Goal: Transaction & Acquisition: Purchase product/service

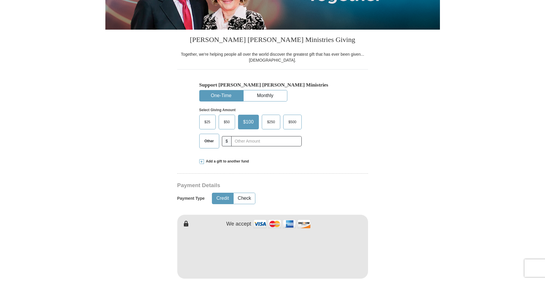
click at [233, 94] on button "One-Time" at bounding box center [221, 95] width 43 height 11
click at [242, 141] on input "text" at bounding box center [266, 141] width 65 height 10
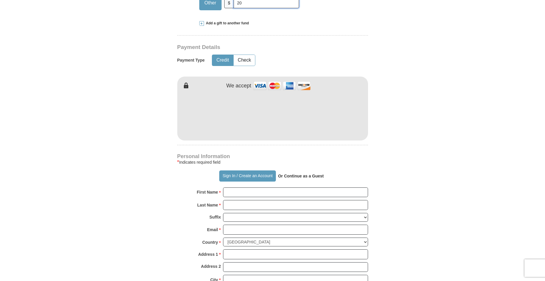
scroll to position [264, 0]
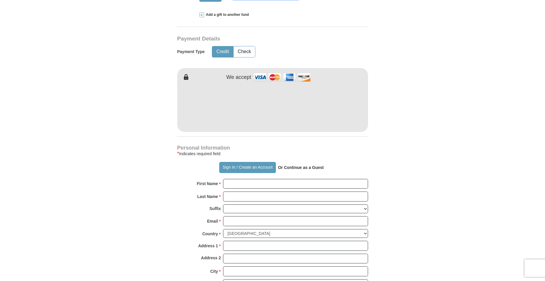
type input "20"
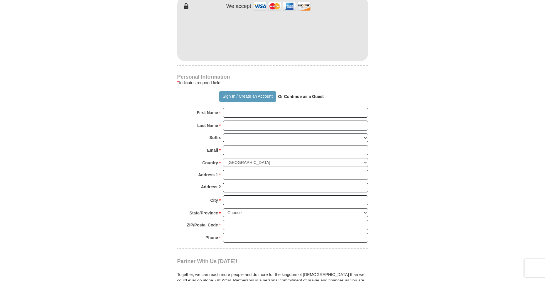
scroll to position [352, 0]
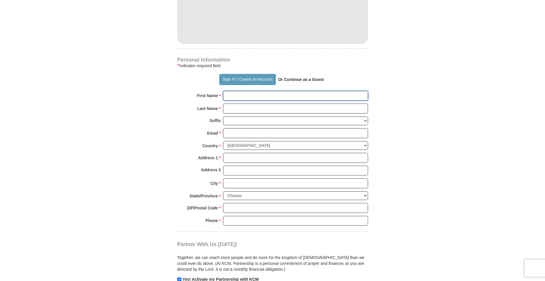
click at [247, 97] on input "First Name *" at bounding box center [295, 96] width 145 height 10
type input "Kaleb"
type input "[PERSON_NAME]"
type input "[EMAIL_ADDRESS][DOMAIN_NAME]"
type input "[STREET_ADDRESS]"
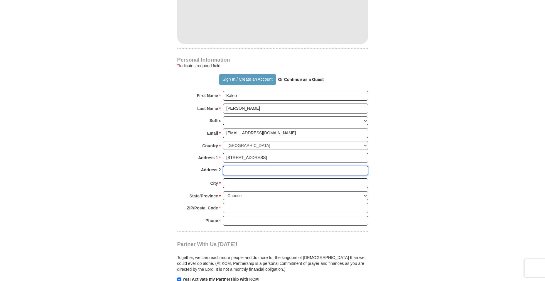
type input "[STREET_ADDRESS]"
type input "[GEOGRAPHIC_DATA]"
type input "85749"
type input "4802807200"
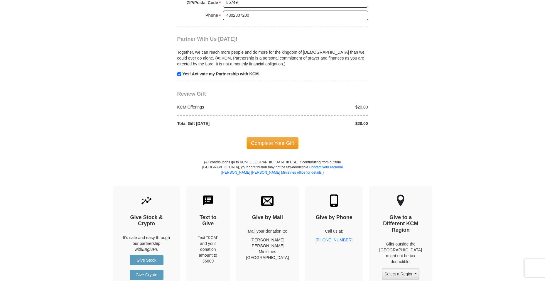
scroll to position [587, 0]
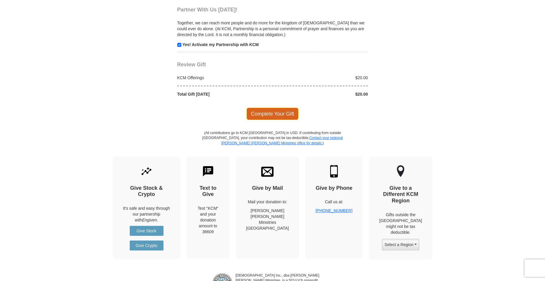
click at [274, 113] on span "Complete Your Gift" at bounding box center [273, 114] width 52 height 12
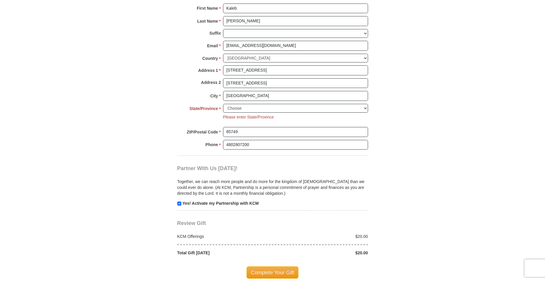
scroll to position [421, 0]
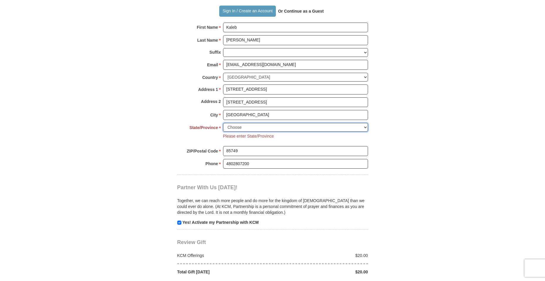
click at [259, 127] on select "Choose [US_STATE] [US_STATE] [US_STATE] [US_STATE] [US_STATE] Armed Forces Amer…" at bounding box center [295, 127] width 145 height 9
select select "AZ"
click at [223, 123] on select "Choose [US_STATE] [US_STATE] [US_STATE] [US_STATE] [US_STATE] Armed Forces Amer…" at bounding box center [295, 127] width 145 height 9
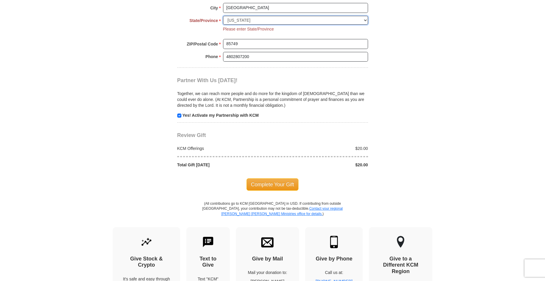
scroll to position [538, 0]
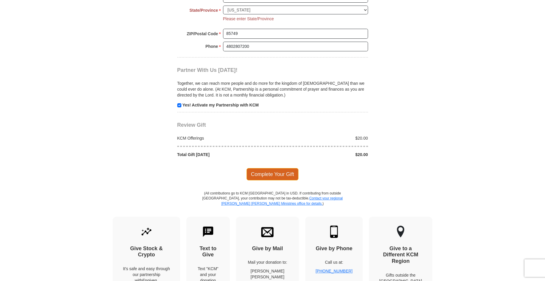
click at [279, 176] on span "Complete Your Gift" at bounding box center [273, 174] width 52 height 12
